Goal: Task Accomplishment & Management: Manage account settings

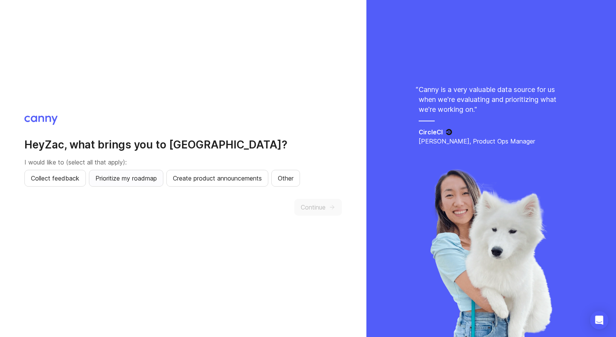
click at [133, 180] on span "Prioritize my roadmap" at bounding box center [125, 178] width 61 height 9
click at [308, 207] on span "Continue" at bounding box center [313, 207] width 25 height 9
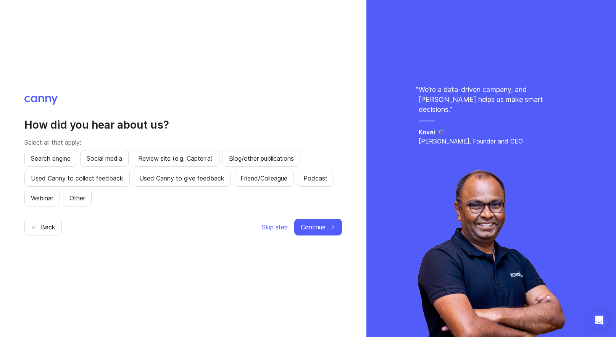
click at [99, 196] on div "Search engine Social media Review site (e.g. Capterra) Blog/other publications …" at bounding box center [183, 178] width 318 height 57
click at [85, 199] on span "Other" at bounding box center [78, 198] width 16 height 9
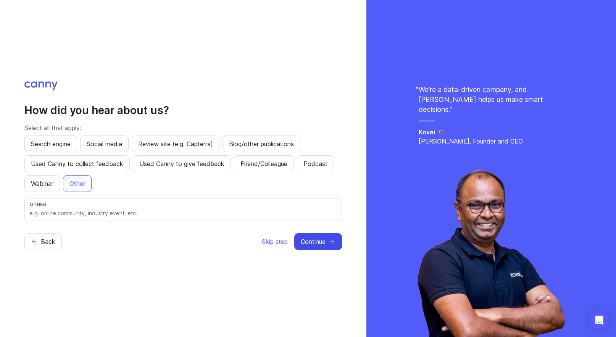
click at [313, 236] on button "Continue" at bounding box center [318, 241] width 48 height 17
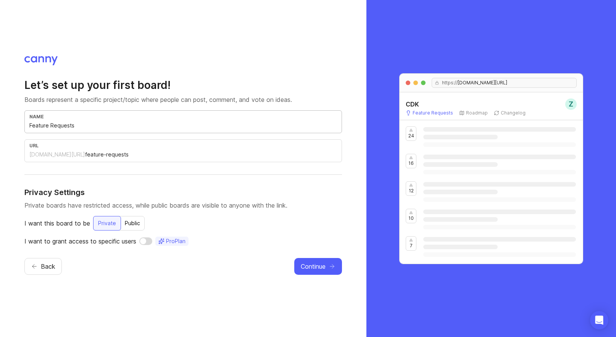
click at [87, 127] on input "Feature Requests" at bounding box center [183, 125] width 308 height 8
click at [335, 262] on button "Continue" at bounding box center [318, 266] width 48 height 17
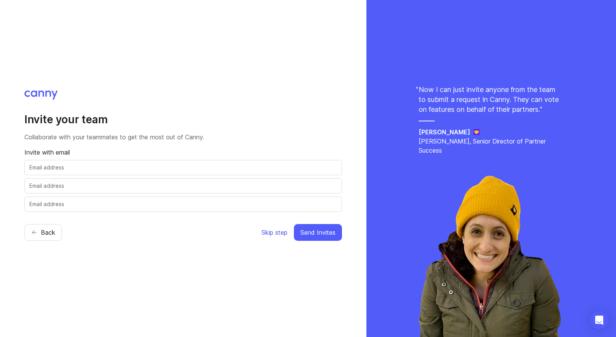
click at [262, 232] on span "Skip step" at bounding box center [275, 232] width 26 height 9
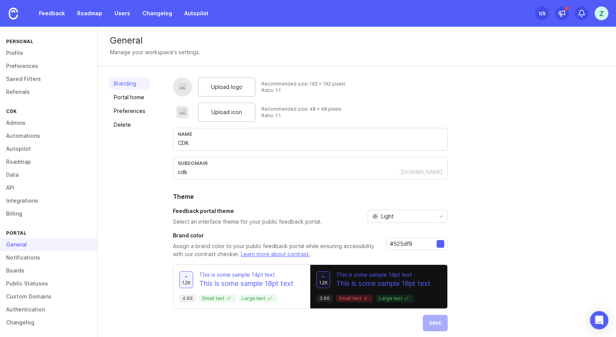
click at [197, 176] on input "cdk" at bounding box center [289, 172] width 222 height 8
type input "c"
type input "cdksuccessops"
click at [419, 217] on div "Light" at bounding box center [401, 216] width 67 height 12
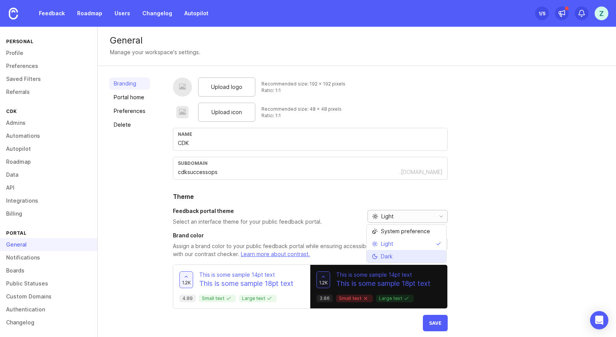
click at [402, 254] on li "Dark" at bounding box center [406, 256] width 79 height 13
click at [442, 246] on div at bounding box center [441, 244] width 8 height 8
click at [430, 324] on span "Save" at bounding box center [435, 323] width 13 height 6
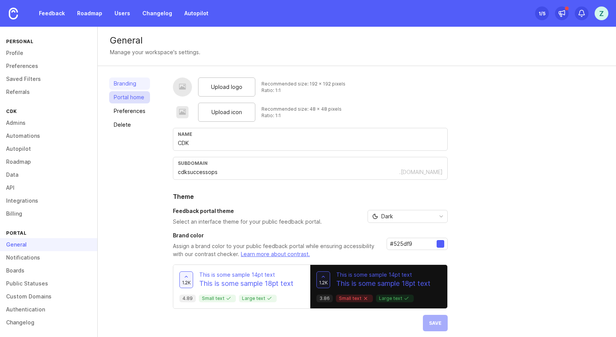
click at [132, 96] on link "Portal home" at bounding box center [129, 97] width 41 height 12
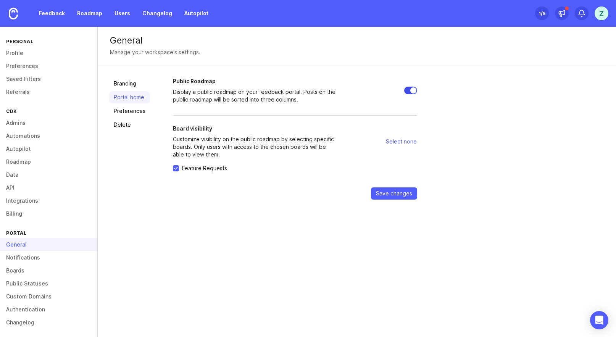
click at [407, 91] on input "Public Roadmap" at bounding box center [410, 91] width 13 height 8
checkbox input "false"
click at [136, 114] on link "Preferences" at bounding box center [129, 111] width 41 height 12
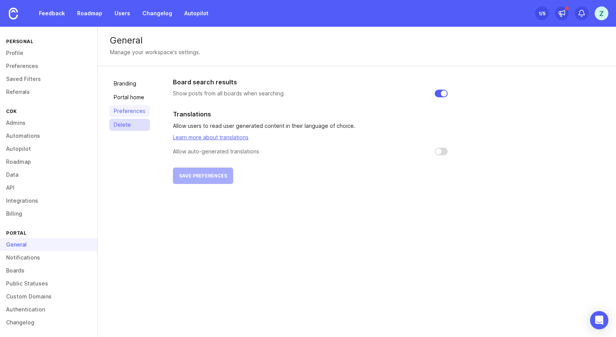
click at [129, 125] on link "Delete" at bounding box center [129, 125] width 41 height 12
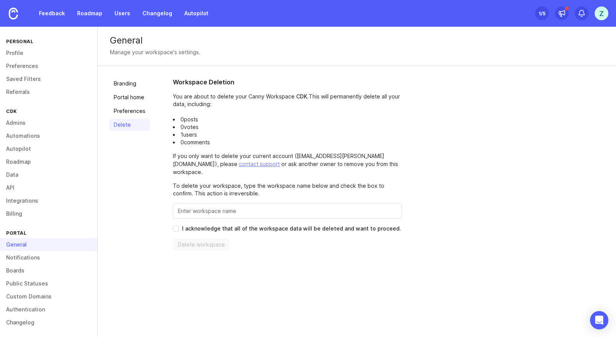
click at [55, 20] on div "Feedback Roadmap Users Changelog Autopilot" at bounding box center [106, 13] width 213 height 27
click at [48, 6] on link "Feedback" at bounding box center [51, 13] width 35 height 14
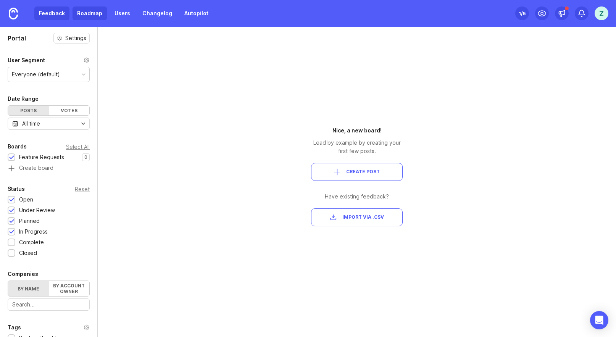
click at [94, 15] on link "Roadmap" at bounding box center [90, 13] width 34 height 14
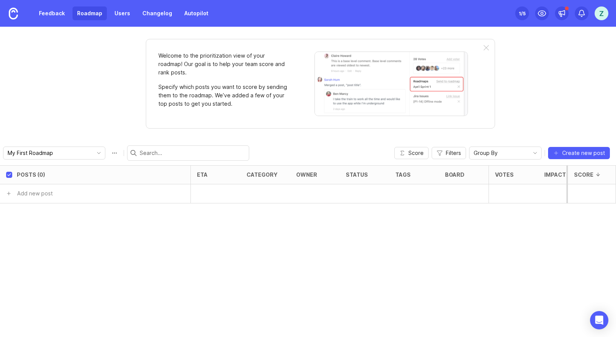
click at [608, 12] on div "Z" at bounding box center [602, 13] width 14 height 14
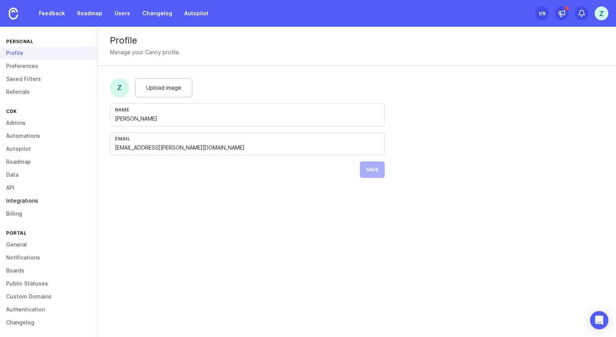
click at [22, 204] on link "Integrations" at bounding box center [48, 200] width 97 height 13
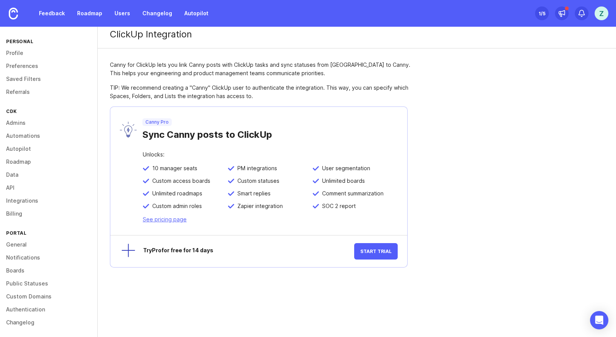
scroll to position [6, 0]
click at [170, 218] on link "See pricing page" at bounding box center [165, 219] width 44 height 6
